Goal: Transaction & Acquisition: Purchase product/service

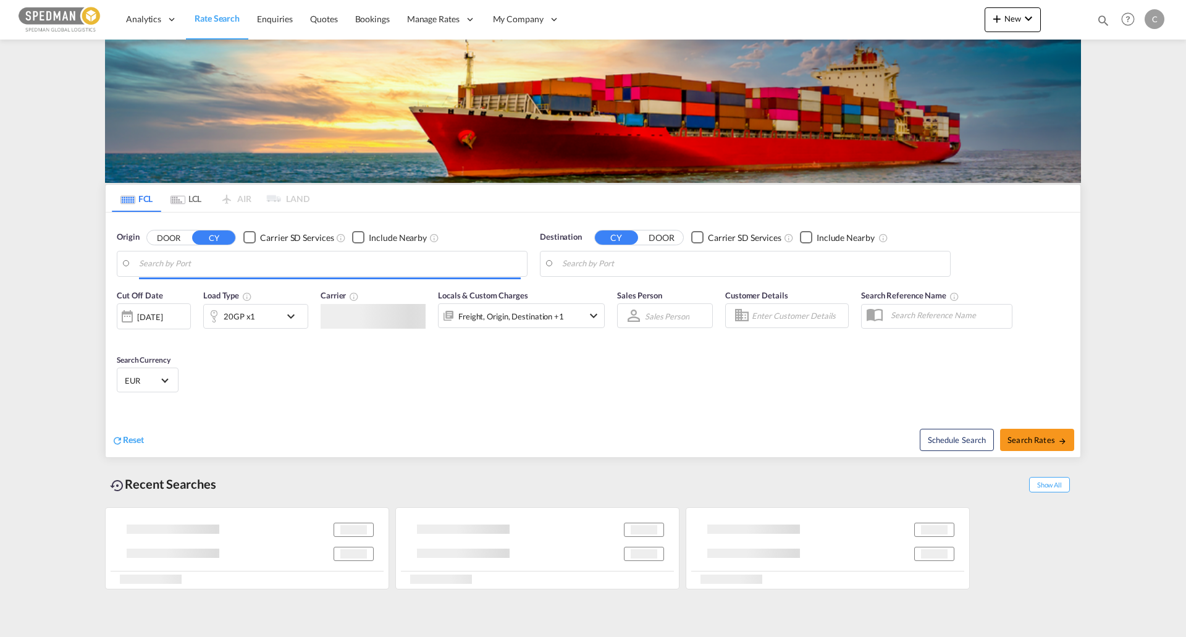
type input "[GEOGRAPHIC_DATA], SESTO"
type input "Haiphong, VNHPH"
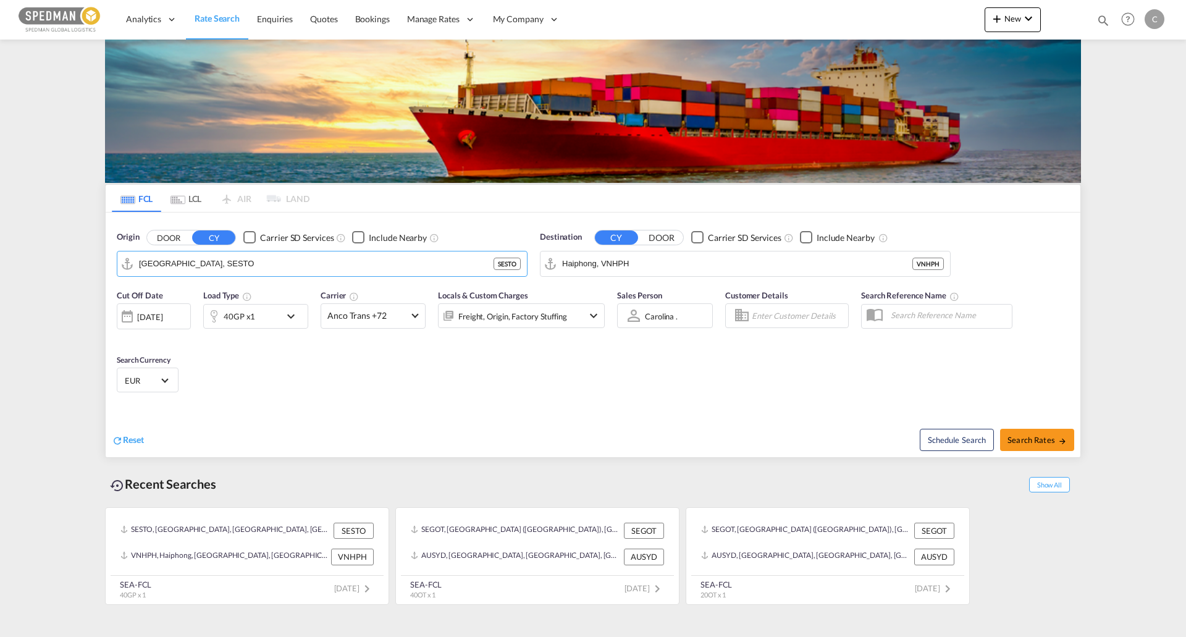
drag, startPoint x: 243, startPoint y: 272, endPoint x: 15, endPoint y: 271, distance: 227.3
click at [20, 269] on md-content "Analytics Dashboard Rate Search Enquiries Quotes Bookings" at bounding box center [593, 318] width 1186 height 637
click at [240, 271] on input "[GEOGRAPHIC_DATA], SESTO" at bounding box center [330, 264] width 382 height 19
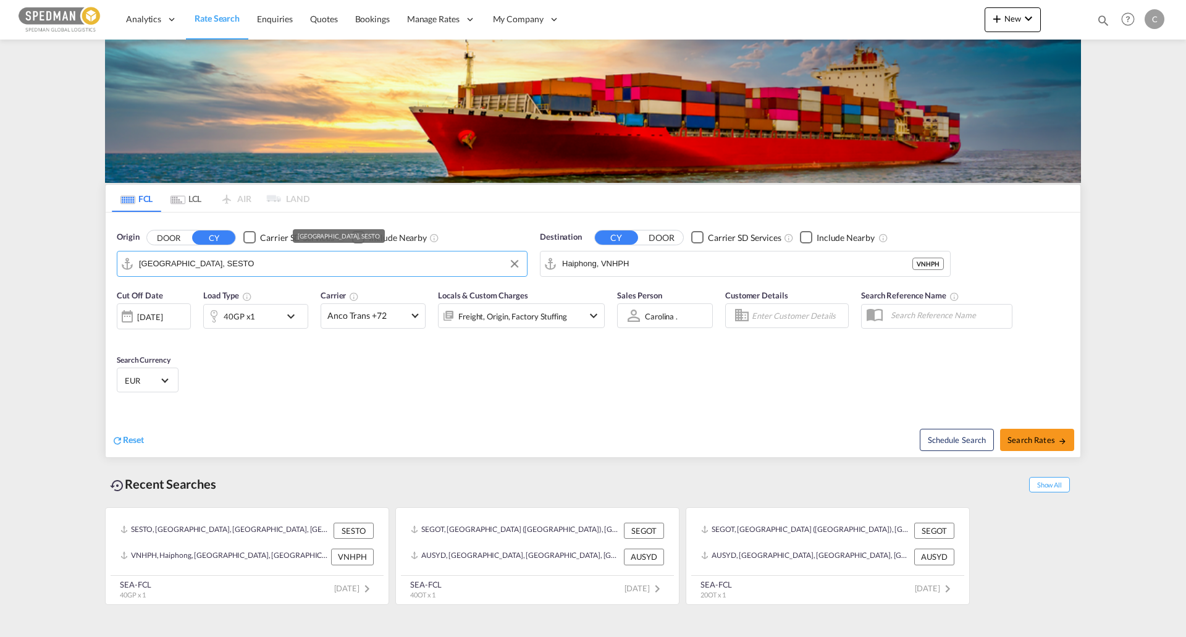
click at [240, 271] on input "[GEOGRAPHIC_DATA], SESTO" at bounding box center [330, 264] width 382 height 19
click at [217, 285] on div "Norrkoping [GEOGRAPHIC_DATA] SENRK" at bounding box center [234, 297] width 235 height 37
type input "Norrkoping, SENRK"
drag, startPoint x: 680, startPoint y: 261, endPoint x: 459, endPoint y: 264, distance: 220.6
click at [459, 264] on div "Origin DOOR CY Carrier SD Services Include Nearby Norrkoping, SENRK Destination…" at bounding box center [593, 248] width 975 height 70
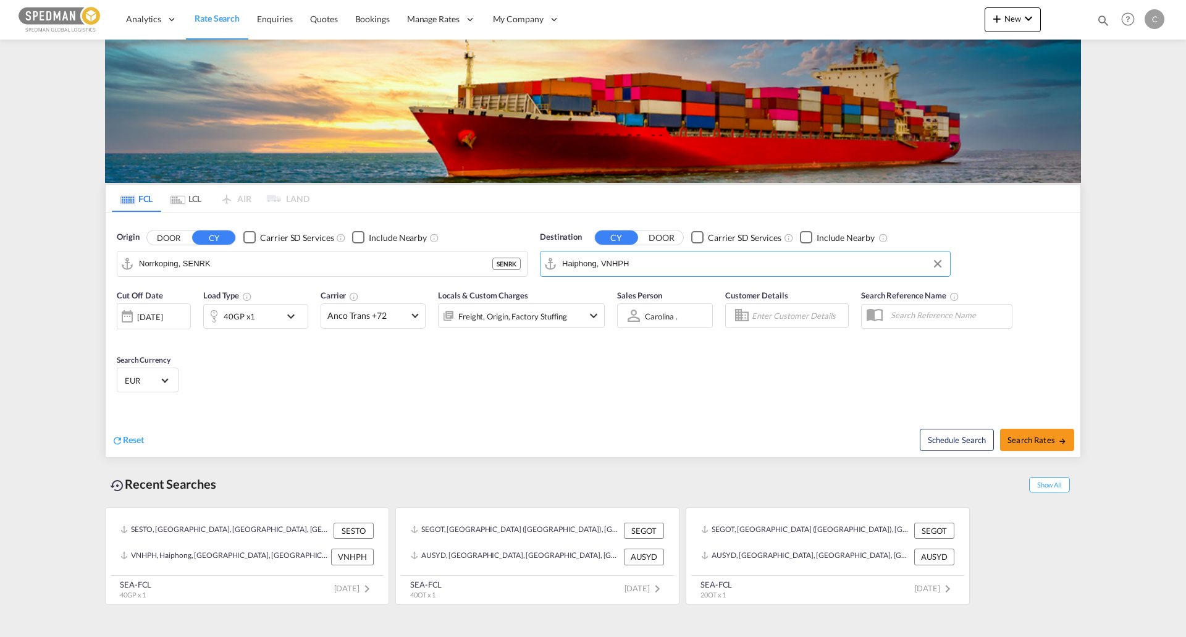
drag, startPoint x: 656, startPoint y: 264, endPoint x: 393, endPoint y: 270, distance: 263.2
click at [395, 273] on div "Origin DOOR CY Carrier SD Services Include Nearby Norrkoping, SENRK SENRK Desti…" at bounding box center [593, 248] width 975 height 70
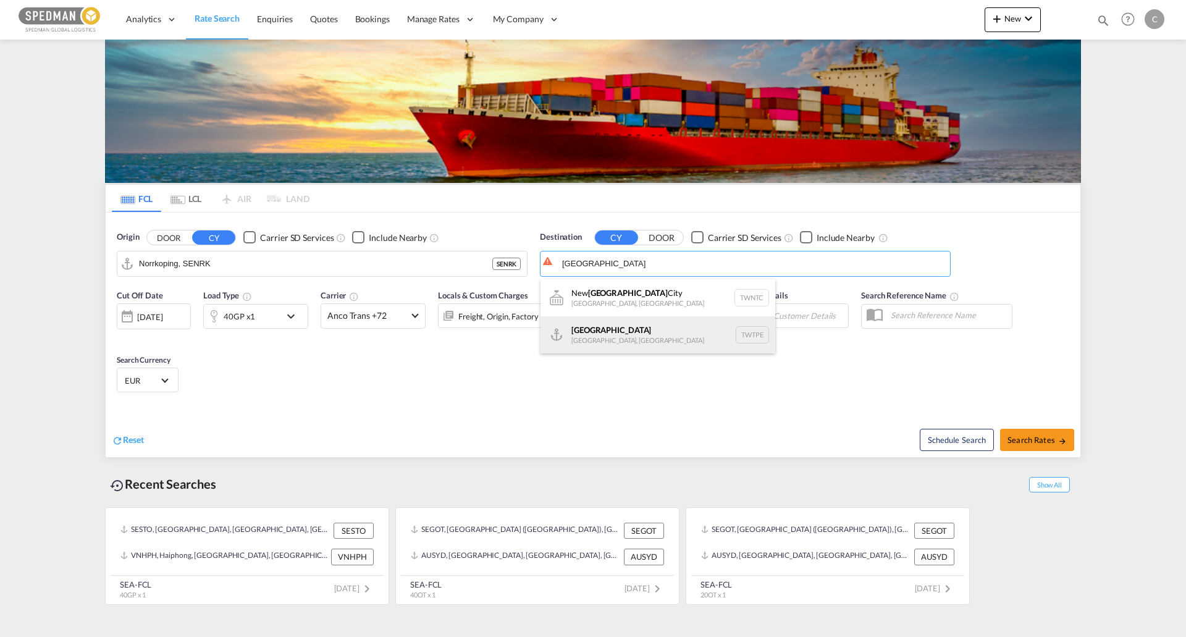
drag, startPoint x: 643, startPoint y: 333, endPoint x: 686, endPoint y: 348, distance: 46.3
click at [644, 333] on div "[GEOGRAPHIC_DATA] [GEOGRAPHIC_DATA], [GEOGRAPHIC_DATA] [GEOGRAPHIC_DATA]" at bounding box center [658, 334] width 235 height 37
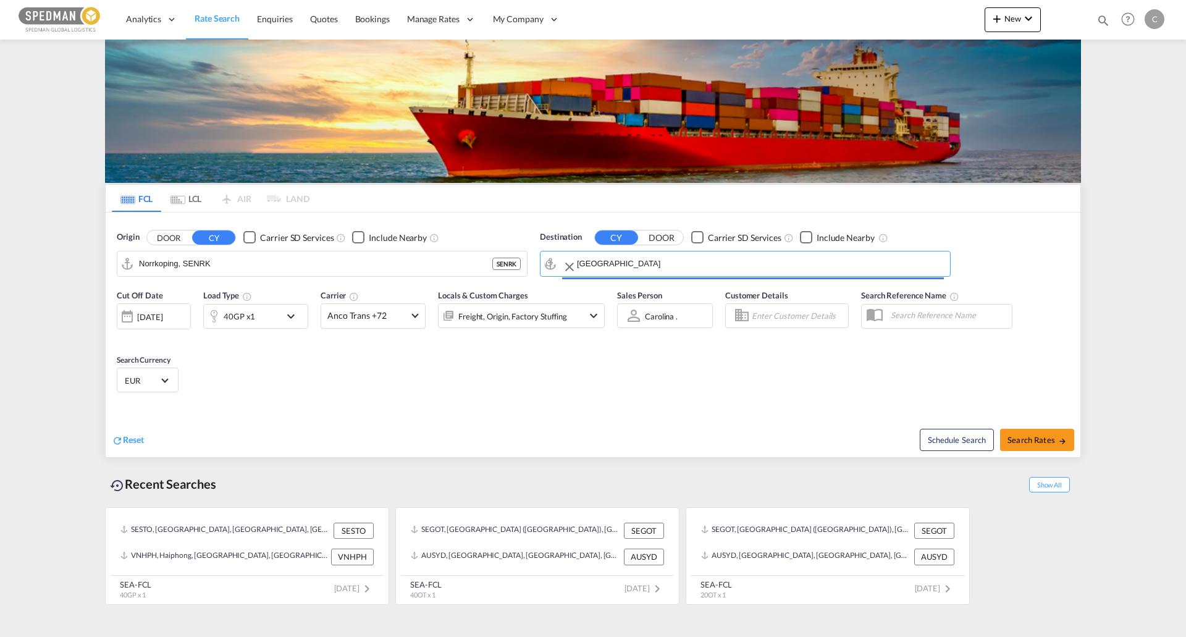
type input "[GEOGRAPHIC_DATA], TWTPE"
click at [1055, 444] on span "Search Rates" at bounding box center [1037, 440] width 59 height 10
type input "SENRK to TWTPE / [DATE]"
